Goal: Information Seeking & Learning: Check status

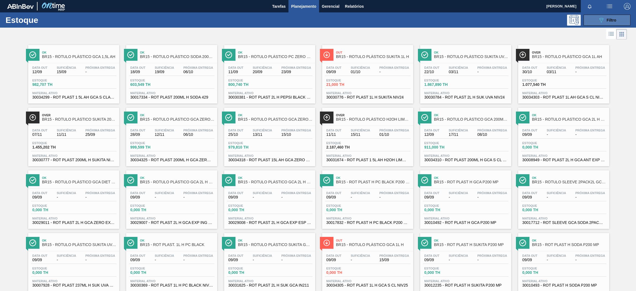
click at [600, 21] on icon "089F7B8B-B2A5-4AFE-B5C0-19BA573D28AC" at bounding box center [601, 20] width 7 height 7
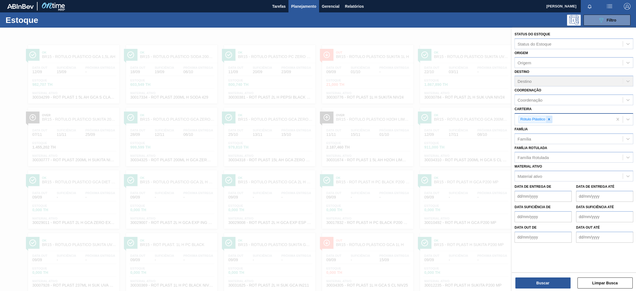
click at [548, 118] on icon at bounding box center [549, 119] width 4 height 4
click at [540, 118] on div "Carteira" at bounding box center [569, 119] width 108 height 8
type input "pref"
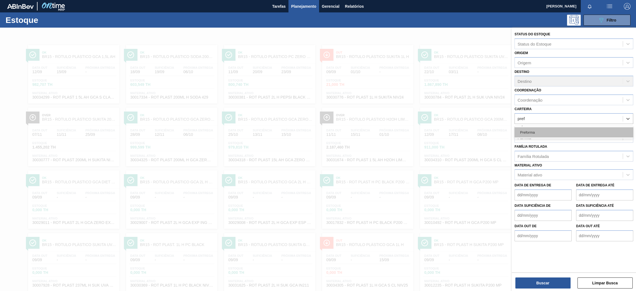
click at [542, 132] on div "Preforma" at bounding box center [574, 132] width 119 height 10
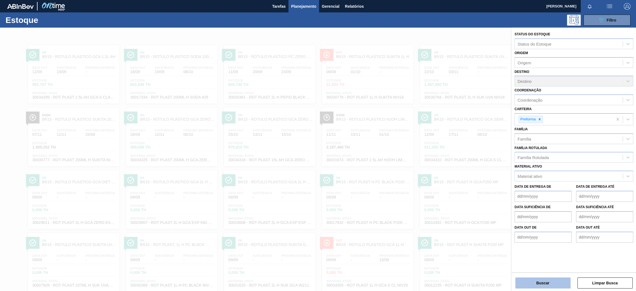
click at [554, 285] on button "Buscar" at bounding box center [542, 282] width 55 height 11
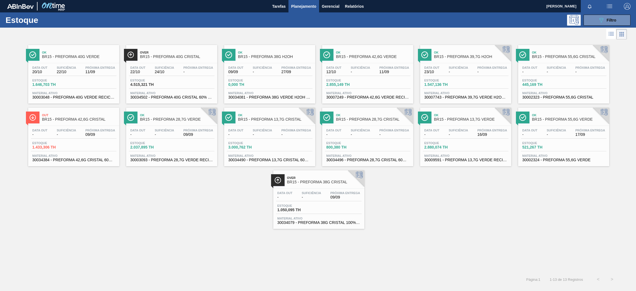
click at [94, 84] on div "Estoque 1.646,703 TH" at bounding box center [74, 84] width 86 height 10
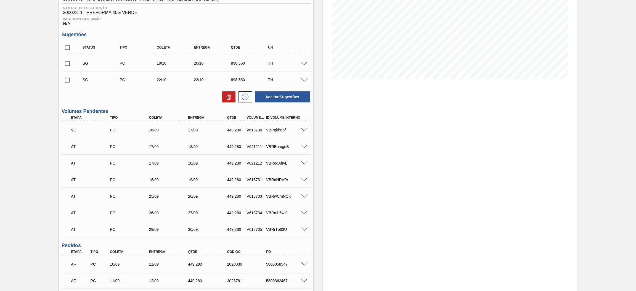
scroll to position [158, 0]
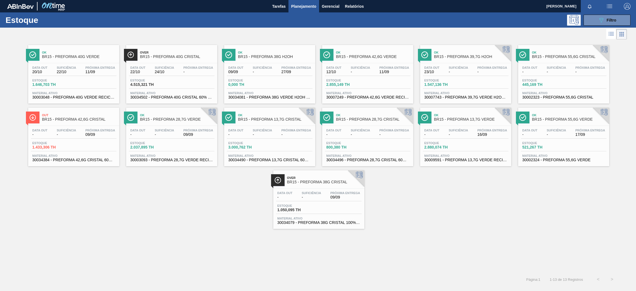
click at [200, 89] on div "Data out 22/10 Suficiência 24/10 Próxima Entrega - Estoque 4.515,321 TH Materia…" at bounding box center [171, 82] width 91 height 38
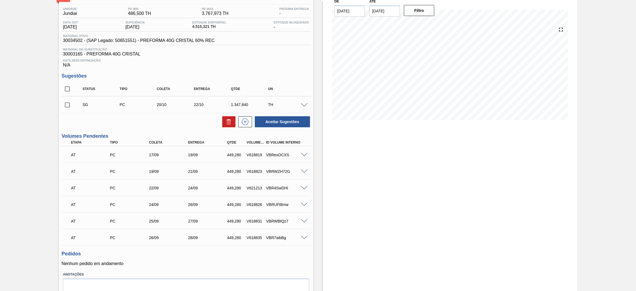
scroll to position [65, 0]
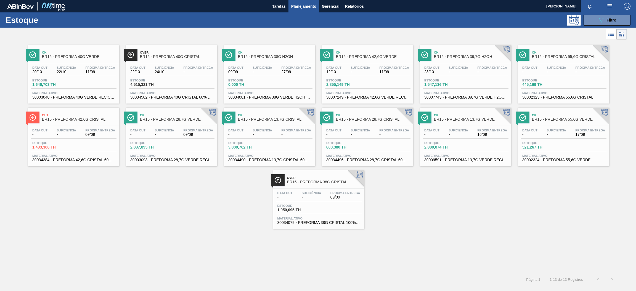
click at [85, 78] on div "Data out 20/10 Suficiência 22/10 Próxima Entrega 11/09 Estoque 1.646,703 TH Mat…" at bounding box center [73, 82] width 91 height 38
click at [296, 77] on div "Data out 09/09 Suficiência - Próxima Entrega 27/09 Estoque 0,000 TH Material at…" at bounding box center [269, 82] width 91 height 38
click at [398, 79] on div "Estoque 2.855,149 TH" at bounding box center [368, 84] width 86 height 10
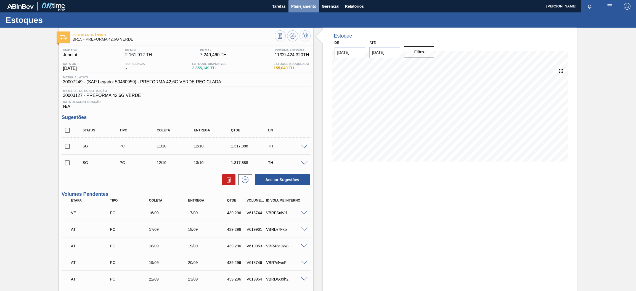
click at [306, 7] on span "Planejamento" at bounding box center [303, 6] width 25 height 7
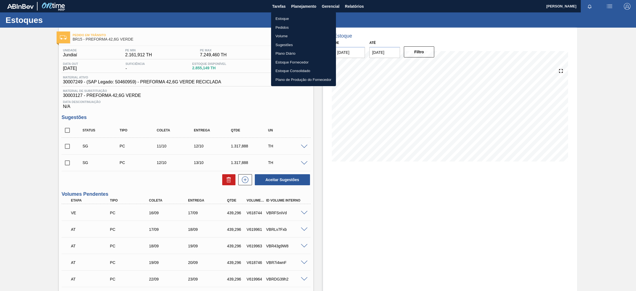
click at [298, 20] on li "Estoque" at bounding box center [303, 18] width 65 height 9
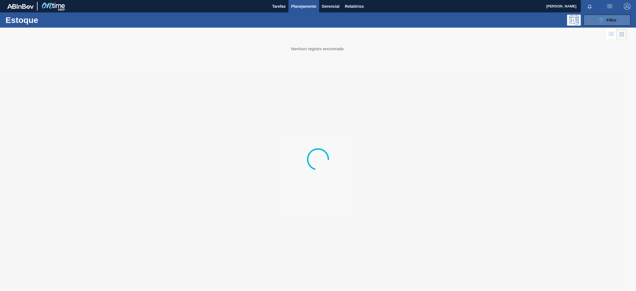
click at [602, 22] on icon "089F7B8B-B2A5-4AFE-B5C0-19BA573D28AC" at bounding box center [601, 20] width 7 height 7
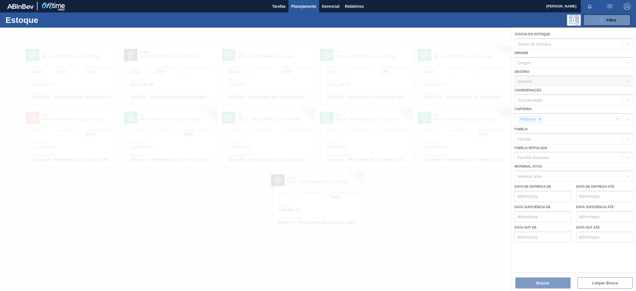
click at [540, 119] on div at bounding box center [318, 159] width 636 height 263
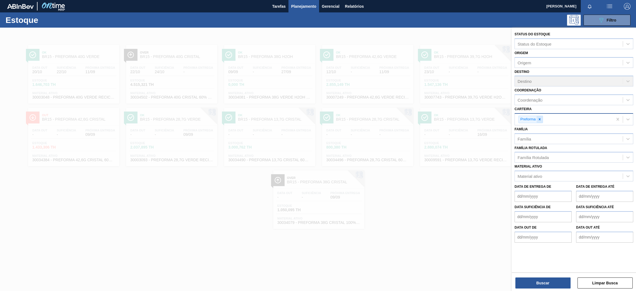
click at [539, 118] on icon at bounding box center [540, 119] width 2 height 2
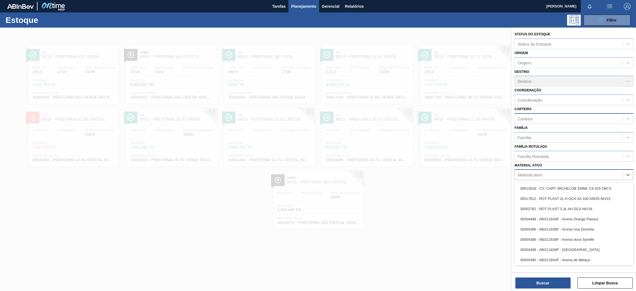
click at [539, 174] on div "Material ativo" at bounding box center [530, 175] width 25 height 5
paste ativo "30003355"
type ativo "30003355"
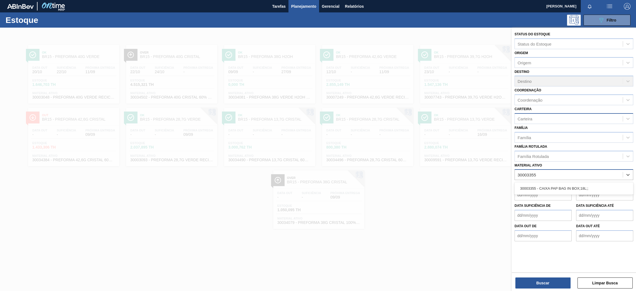
drag, startPoint x: 544, startPoint y: 187, endPoint x: 547, endPoint y: 195, distance: 8.3
click at [544, 188] on div "30003355 - CAIXA PAP BAG IN BOX;18L;;" at bounding box center [574, 188] width 119 height 10
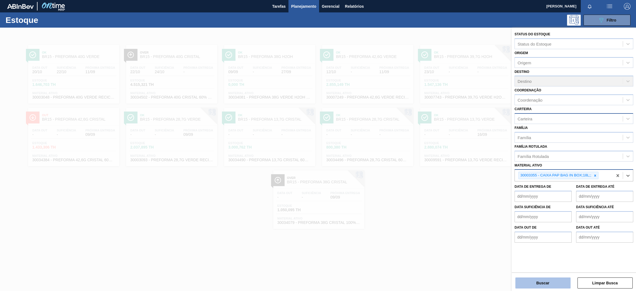
click at [549, 284] on button "Buscar" at bounding box center [542, 282] width 55 height 11
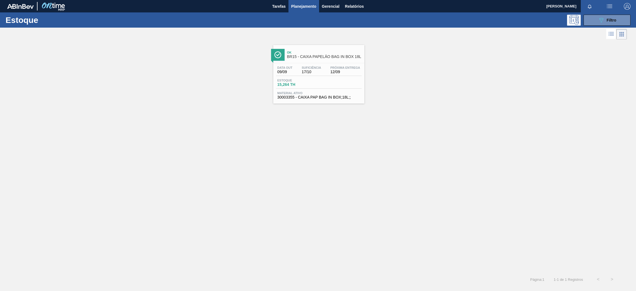
click at [325, 83] on div "Estoque 15,264 TH" at bounding box center [319, 84] width 86 height 10
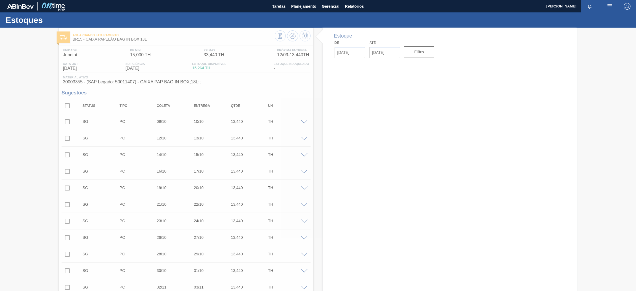
type input "[DATE]"
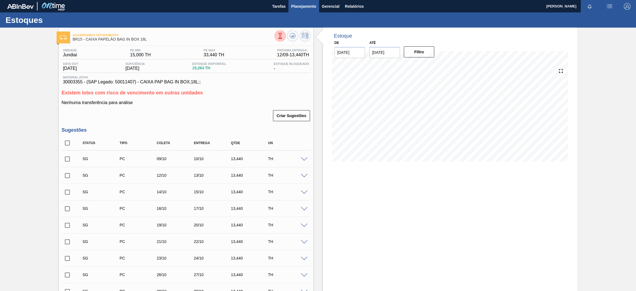
click at [302, 6] on span "Planejamento" at bounding box center [303, 6] width 25 height 7
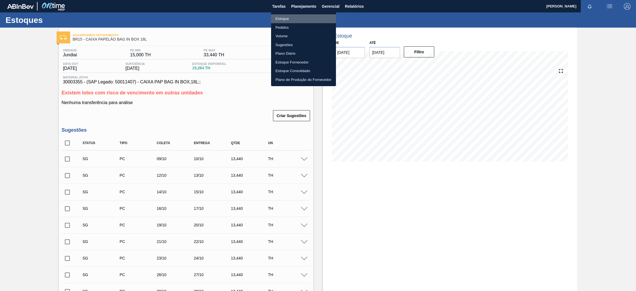
drag, startPoint x: 291, startPoint y: 18, endPoint x: 375, endPoint y: 34, distance: 85.1
click at [291, 17] on li "Estoque" at bounding box center [303, 18] width 65 height 9
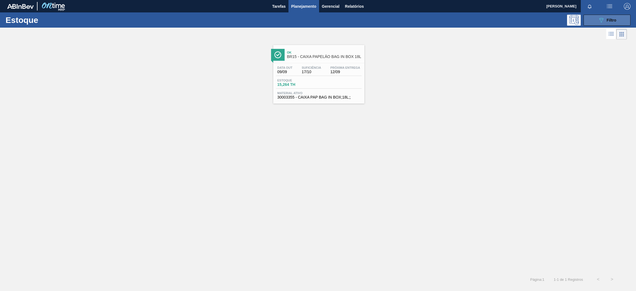
click at [607, 20] on span "Filtro" at bounding box center [612, 20] width 10 height 4
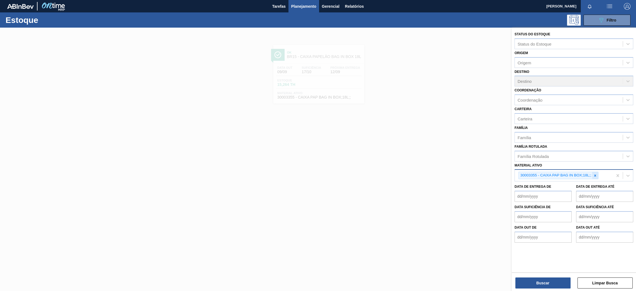
click at [598, 176] on div at bounding box center [595, 175] width 6 height 7
paste ativo "30017362"
type ativo "30017362"
drag, startPoint x: 575, startPoint y: 185, endPoint x: 570, endPoint y: 190, distance: 7.4
click at [575, 185] on div "30017362 - FILME CONTR 780X60 SODA ZERO LT350 429" at bounding box center [574, 188] width 119 height 10
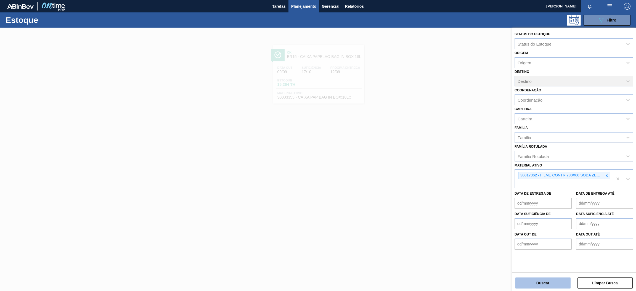
click at [542, 284] on button "Buscar" at bounding box center [542, 282] width 55 height 11
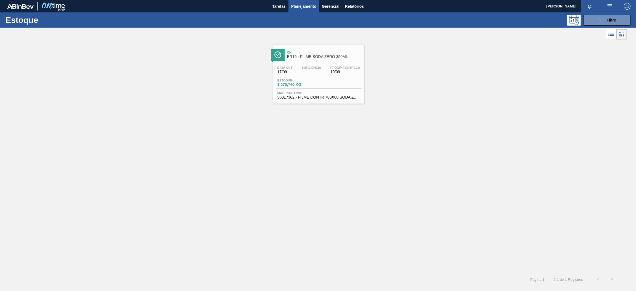
click at [323, 92] on span "Material ativo" at bounding box center [318, 92] width 83 height 3
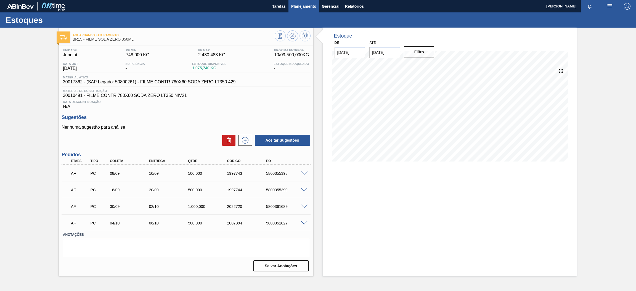
click at [295, 6] on span "Planejamento" at bounding box center [303, 6] width 25 height 7
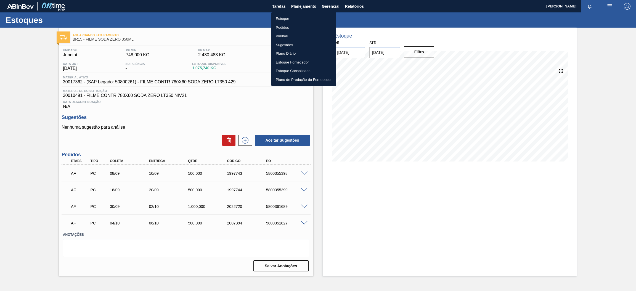
click at [301, 18] on li "Estoque" at bounding box center [303, 18] width 65 height 9
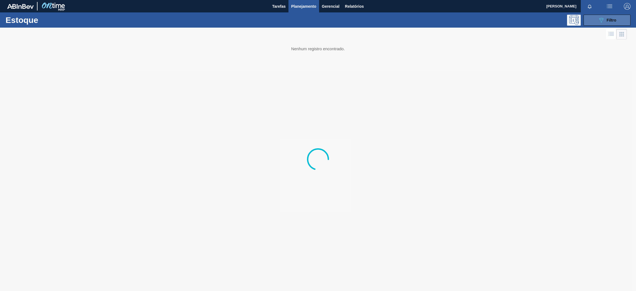
click at [608, 21] on span "Filtro" at bounding box center [612, 20] width 10 height 4
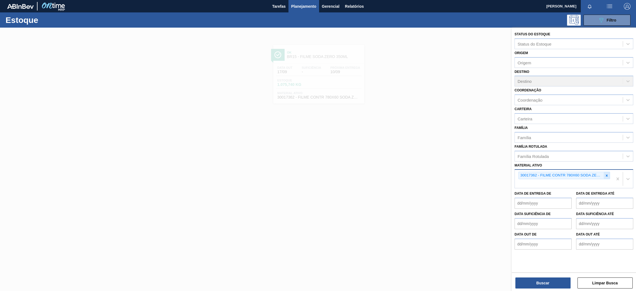
click at [606, 175] on icon at bounding box center [607, 176] width 4 height 4
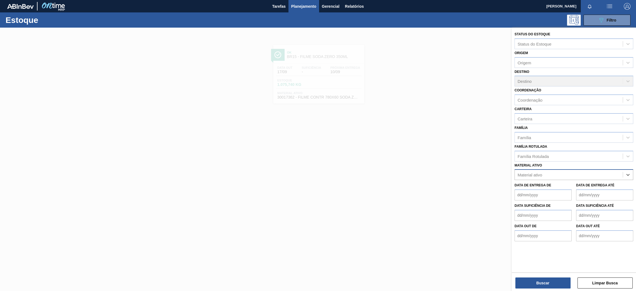
paste ativo "30002824"
type ativo "30002824"
click at [574, 190] on div "30002824 - KIT PEPSI TWIST ZERO NF" at bounding box center [574, 188] width 119 height 10
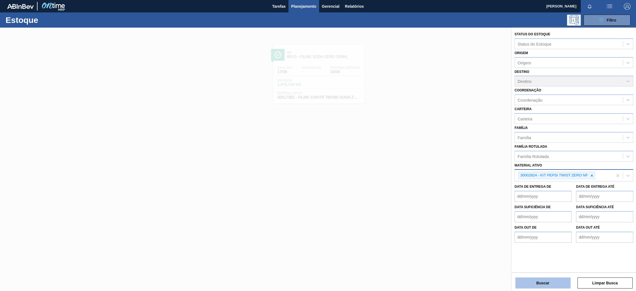
click at [543, 280] on button "Buscar" at bounding box center [542, 282] width 55 height 11
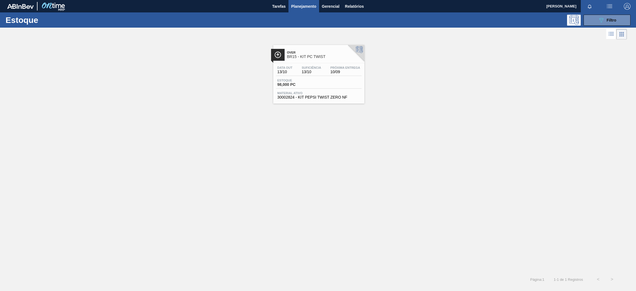
click at [336, 76] on div "Data out 13/10 Suficiência 13/10 Próxima Entrega 10/09" at bounding box center [319, 71] width 86 height 10
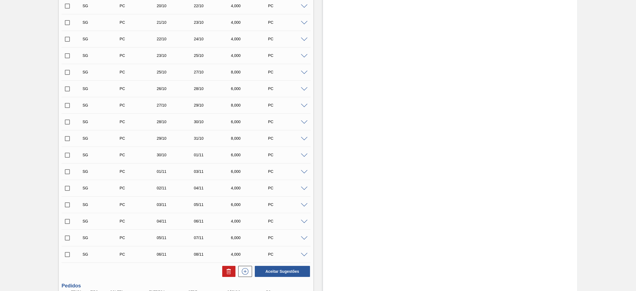
scroll to position [290, 0]
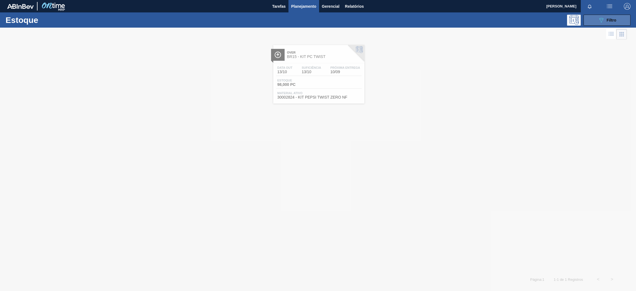
click at [593, 22] on button "089F7B8B-B2A5-4AFE-B5C0-19BA573D28AC Filtro" at bounding box center [607, 20] width 47 height 11
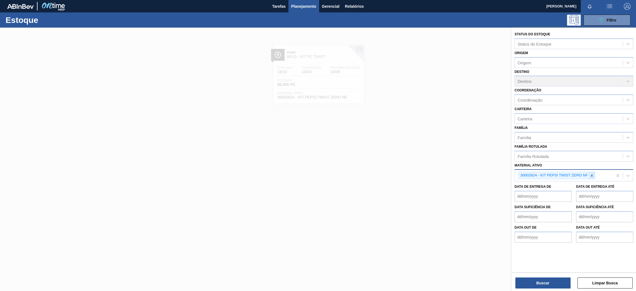
click at [590, 175] on icon at bounding box center [592, 176] width 4 height 4
paste ativo "30030365"
type ativo "30030365"
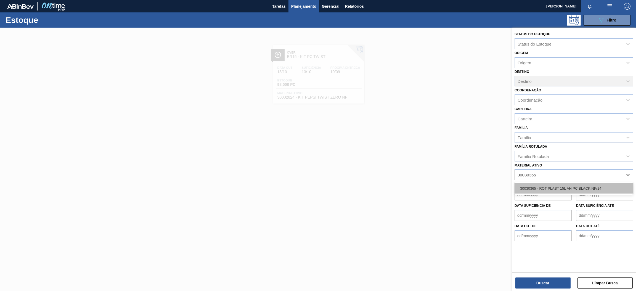
click at [568, 185] on div "30030365 - ROT PLAST 15L AH PC BLACK NIV24" at bounding box center [574, 188] width 119 height 10
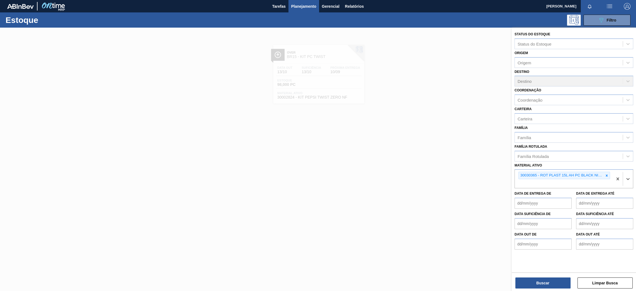
paste ativo "30030381"
type ativo "30030381"
click at [531, 196] on div "30030381 - ROT PLAST 2L H PEPSI BLACK NIV24" at bounding box center [574, 197] width 119 height 10
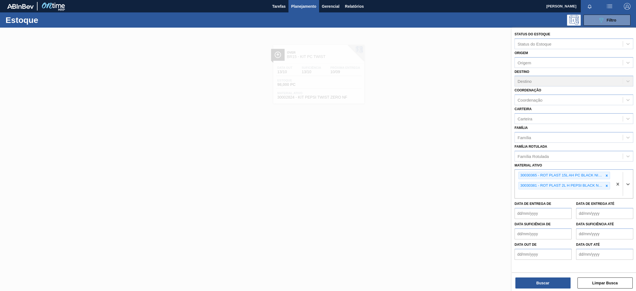
paste ativo "30017334"
type ativo "30017334"
click at [543, 206] on div "30017334 - ROT PLAST 200ML H SODA 429" at bounding box center [574, 207] width 119 height 10
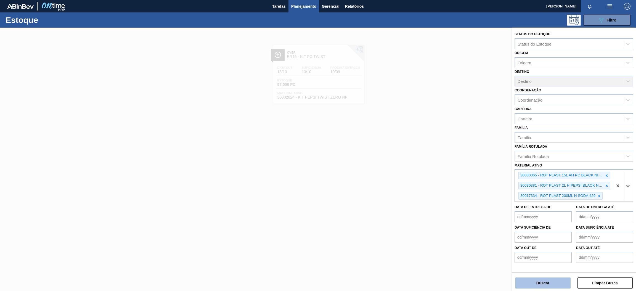
click at [547, 283] on button "Buscar" at bounding box center [542, 282] width 55 height 11
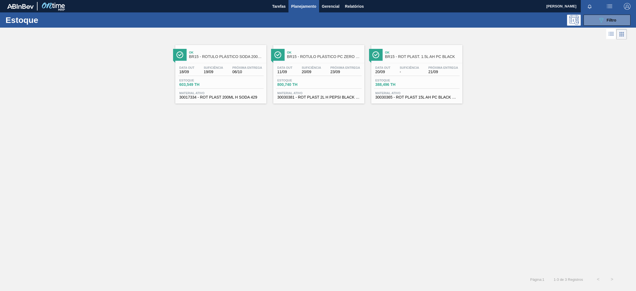
click at [216, 94] on span "Material ativo" at bounding box center [220, 92] width 83 height 3
click at [339, 72] on span "23/09" at bounding box center [345, 72] width 30 height 4
click at [393, 67] on div "Data out 20/09 Suficiência - Próxima Entrega 21/09" at bounding box center [417, 71] width 86 height 10
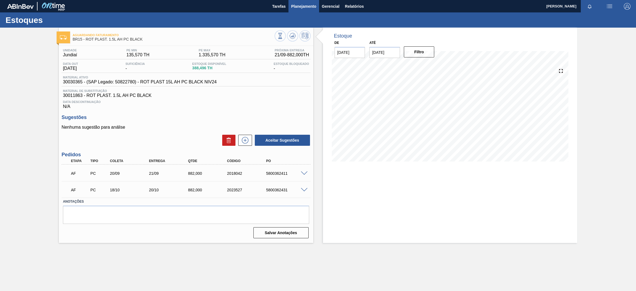
click at [304, 8] on span "Planejamento" at bounding box center [303, 6] width 25 height 7
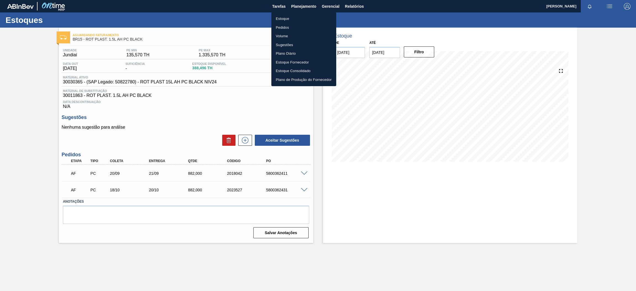
click at [298, 17] on li "Estoque" at bounding box center [303, 18] width 65 height 9
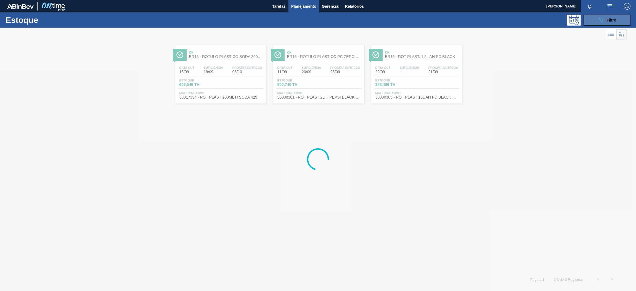
click at [617, 23] on button "089F7B8B-B2A5-4AFE-B5C0-19BA573D28AC Filtro" at bounding box center [607, 20] width 47 height 11
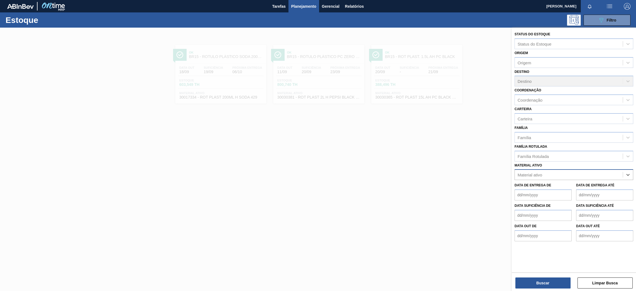
paste ativo "30004536"
type ativo "30004536"
click at [558, 185] on div "30004536 - TAMPA PLAST INJECAP GCA S/LINER" at bounding box center [574, 188] width 119 height 10
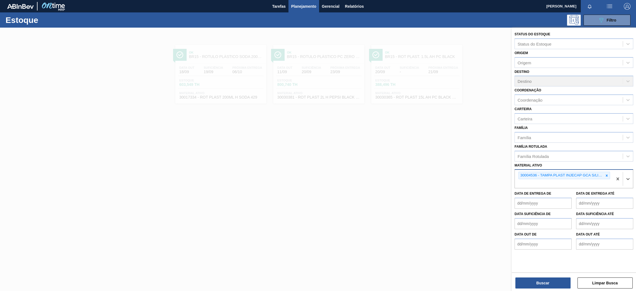
paste ativo "30031878"
type ativo "30031878"
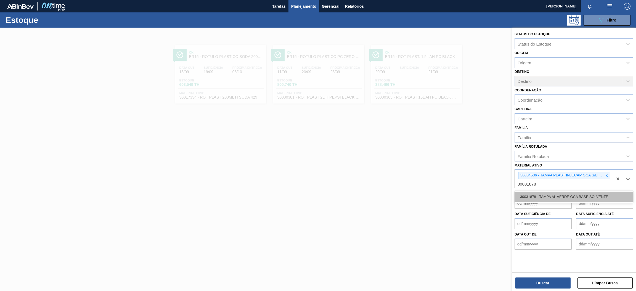
click at [543, 200] on div "30031878 - TAMPA AL VERDE GCA BASE SOLVENTE" at bounding box center [574, 197] width 119 height 10
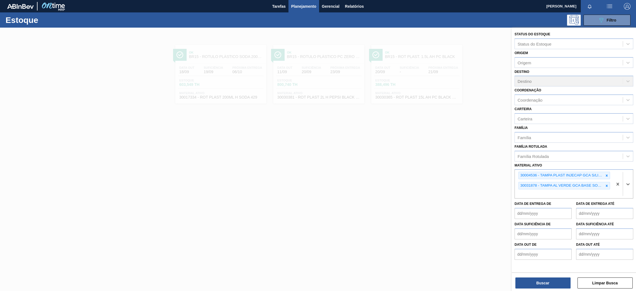
paste ativo "30003581"
type ativo "30003581"
click at [556, 208] on div "30003581 - SUCO [PERSON_NAME];CLARIFIC.C/SO2;PEPSI;" at bounding box center [574, 207] width 119 height 10
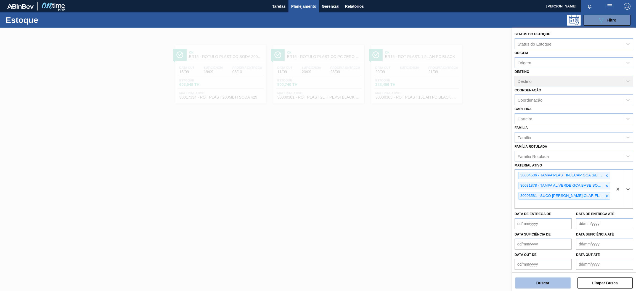
click at [549, 278] on button "Buscar" at bounding box center [542, 282] width 55 height 11
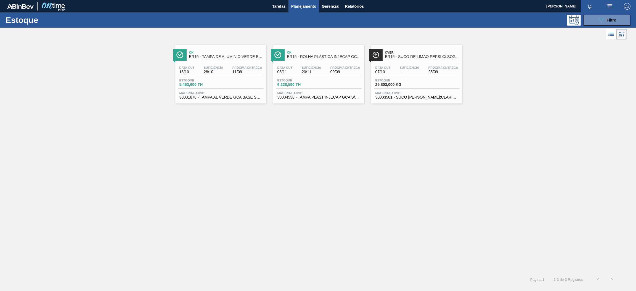
click at [200, 67] on div "Data out 16/10 Suficiência 28/10 Próxima Entrega 11/09" at bounding box center [221, 71] width 86 height 10
click at [341, 76] on div "Data out 06/11 Suficiência 20/11 Próxima Entrega 09/09" at bounding box center [319, 71] width 86 height 10
click at [426, 68] on div "Data out 07/10 Suficiência - Próxima Entrega 25/09" at bounding box center [417, 71] width 86 height 10
